Goal: Information Seeking & Learning: Learn about a topic

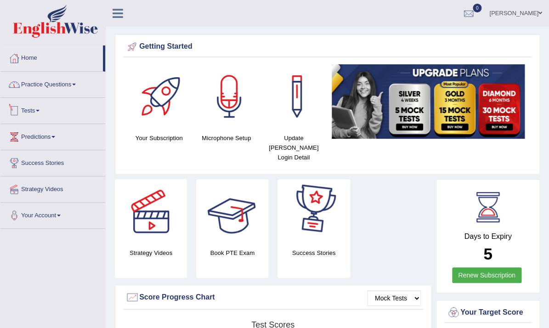
click at [72, 84] on link "Practice Questions" at bounding box center [52, 83] width 105 height 23
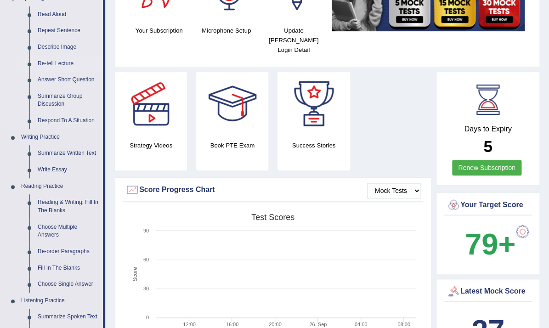
scroll to position [110, 0]
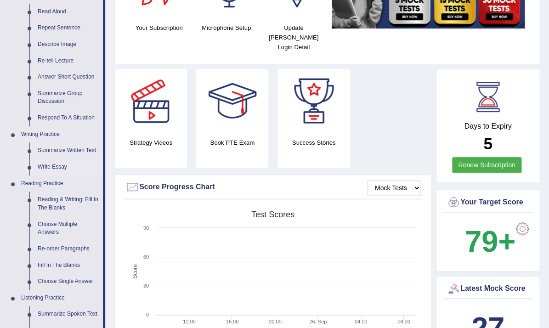
click at [48, 168] on link "Write Essay" at bounding box center [68, 167] width 69 height 17
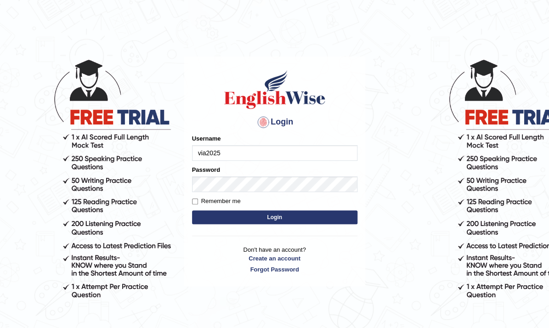
type input "via2025"
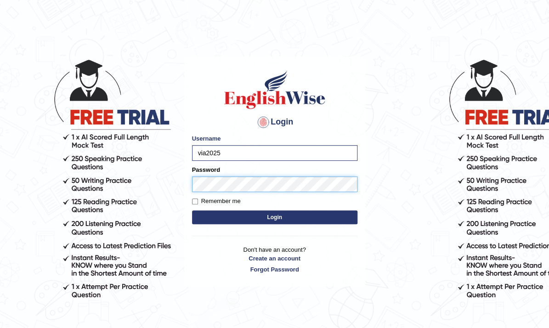
click at [192, 210] on button "Login" at bounding box center [274, 217] width 165 height 14
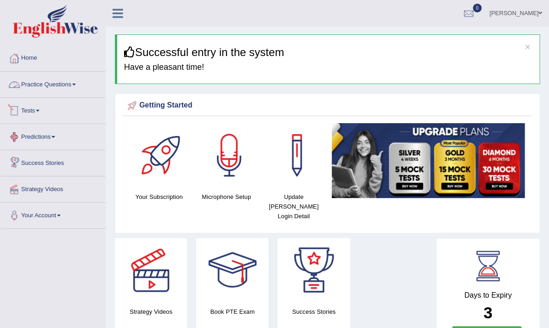
click at [56, 82] on link "Practice Questions" at bounding box center [52, 83] width 105 height 23
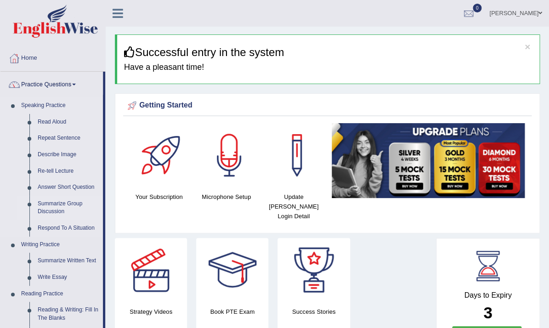
scroll to position [36, 0]
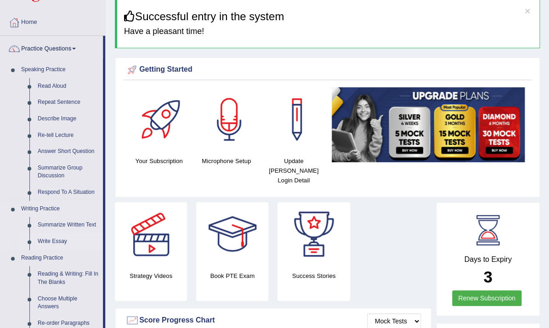
click at [44, 240] on link "Write Essay" at bounding box center [68, 241] width 69 height 17
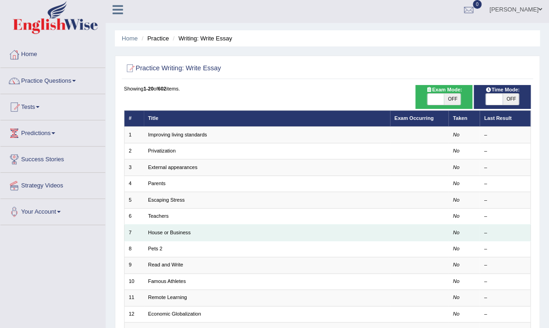
scroll to position [4, 0]
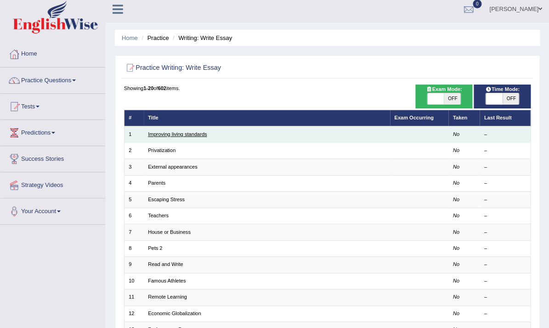
click at [190, 132] on link "Improving living standards" at bounding box center [177, 134] width 59 height 6
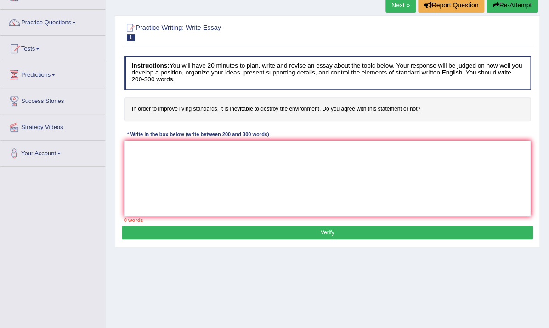
scroll to position [62, 0]
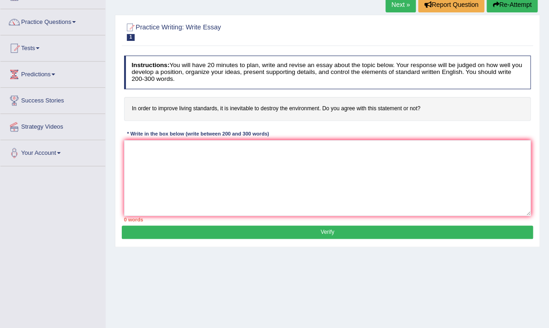
drag, startPoint x: 429, startPoint y: 108, endPoint x: 241, endPoint y: 105, distance: 188.4
click at [241, 105] on h4 "In order to improve living standards, it is inevitable to destroy the environme…" at bounding box center [327, 109] width 407 height 24
drag, startPoint x: 131, startPoint y: 107, endPoint x: 211, endPoint y: 109, distance: 80.4
click at [211, 109] on h4 "In order to improve living standards, it is inevitable to destroy the environme…" at bounding box center [327, 109] width 407 height 24
click at [218, 108] on h4 "In order to improve living standards, it is inevitable to destroy the environme…" at bounding box center [327, 109] width 407 height 24
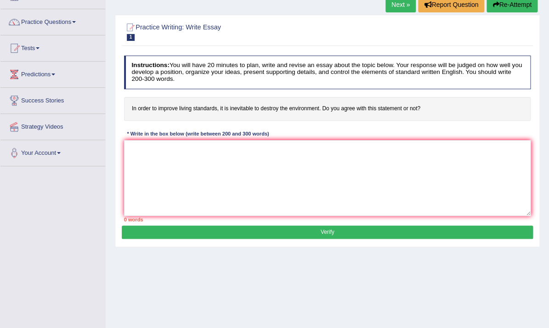
click at [218, 108] on h4 "In order to improve living standards, it is inevitable to destroy the environme…" at bounding box center [327, 109] width 407 height 24
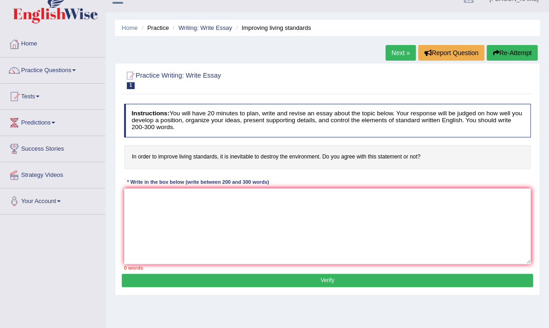
scroll to position [13, 0]
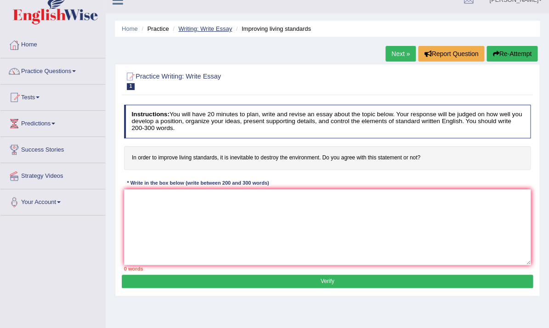
click at [224, 28] on link "Writing: Write Essay" at bounding box center [205, 28] width 54 height 7
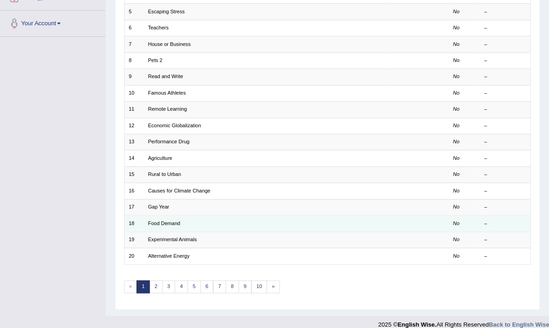
scroll to position [197, 0]
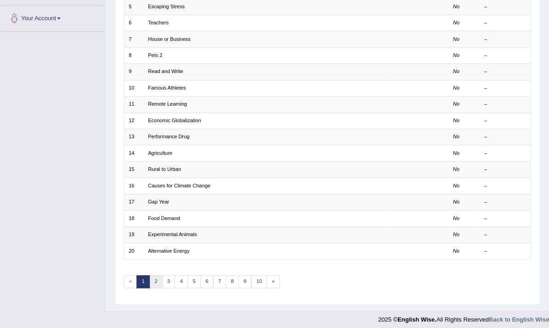
click at [154, 280] on link "2" at bounding box center [155, 281] width 13 height 13
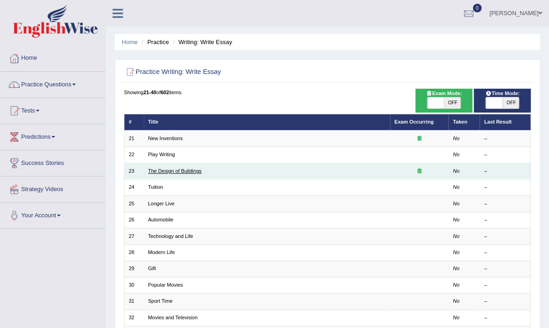
click at [190, 171] on link "The Design of Buildings" at bounding box center [175, 171] width 54 height 6
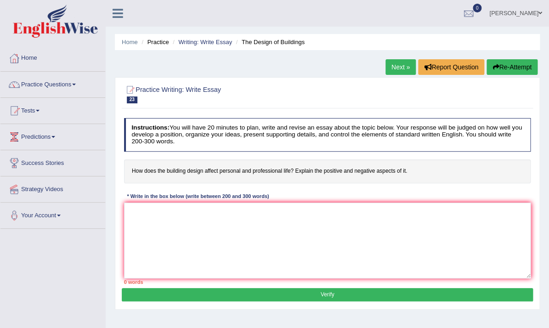
click at [330, 187] on div "Instructions: You will have 20 minutes to plan, write and revise an essay about…" at bounding box center [327, 201] width 411 height 174
drag, startPoint x: 419, startPoint y: 171, endPoint x: 303, endPoint y: 168, distance: 116.3
click at [303, 168] on h4 "How does the building design affect personal and professional life? Explain the…" at bounding box center [327, 171] width 407 height 24
drag, startPoint x: 125, startPoint y: 170, endPoint x: 294, endPoint y: 191, distance: 170.3
click at [294, 192] on div "Instructions: You will have 20 minutes to plan, write and revise an essay about…" at bounding box center [327, 201] width 411 height 174
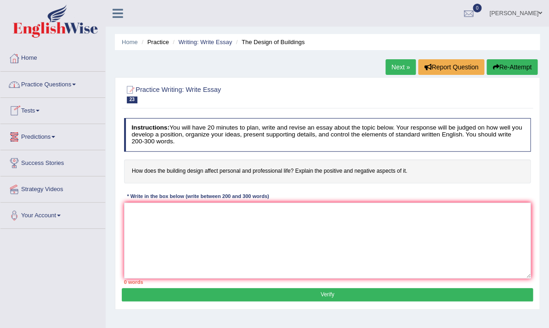
click at [51, 136] on link "Predictions" at bounding box center [52, 135] width 105 height 23
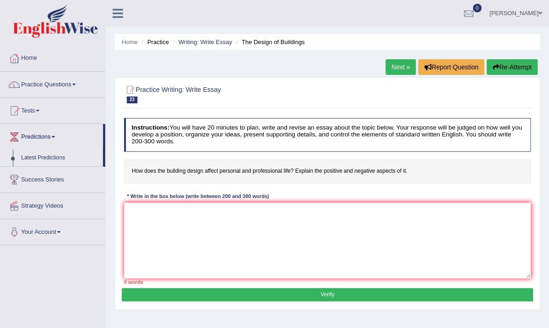
click at [48, 157] on link "Latest Predictions" at bounding box center [60, 158] width 86 height 17
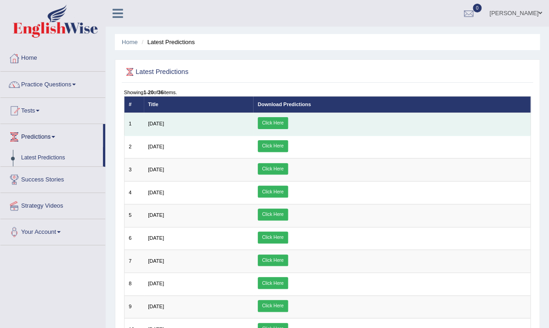
click at [288, 121] on link "Click Here" at bounding box center [273, 123] width 30 height 12
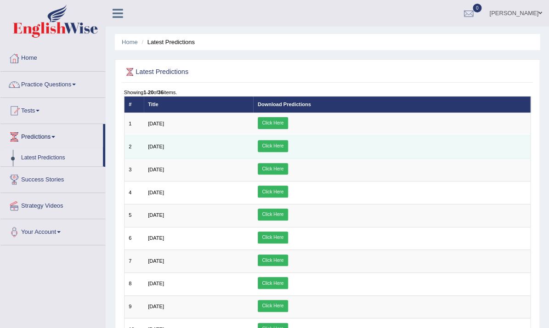
click at [288, 147] on link "Click Here" at bounding box center [273, 146] width 30 height 12
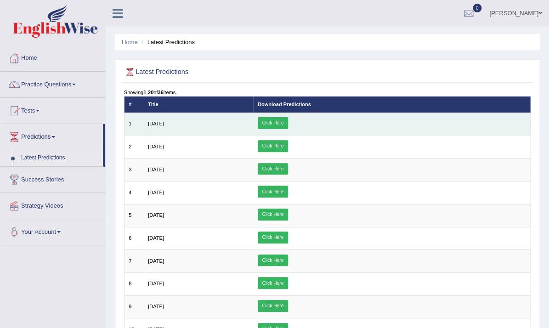
click at [288, 124] on link "Click Here" at bounding box center [273, 123] width 30 height 12
